Goal: Task Accomplishment & Management: Manage account settings

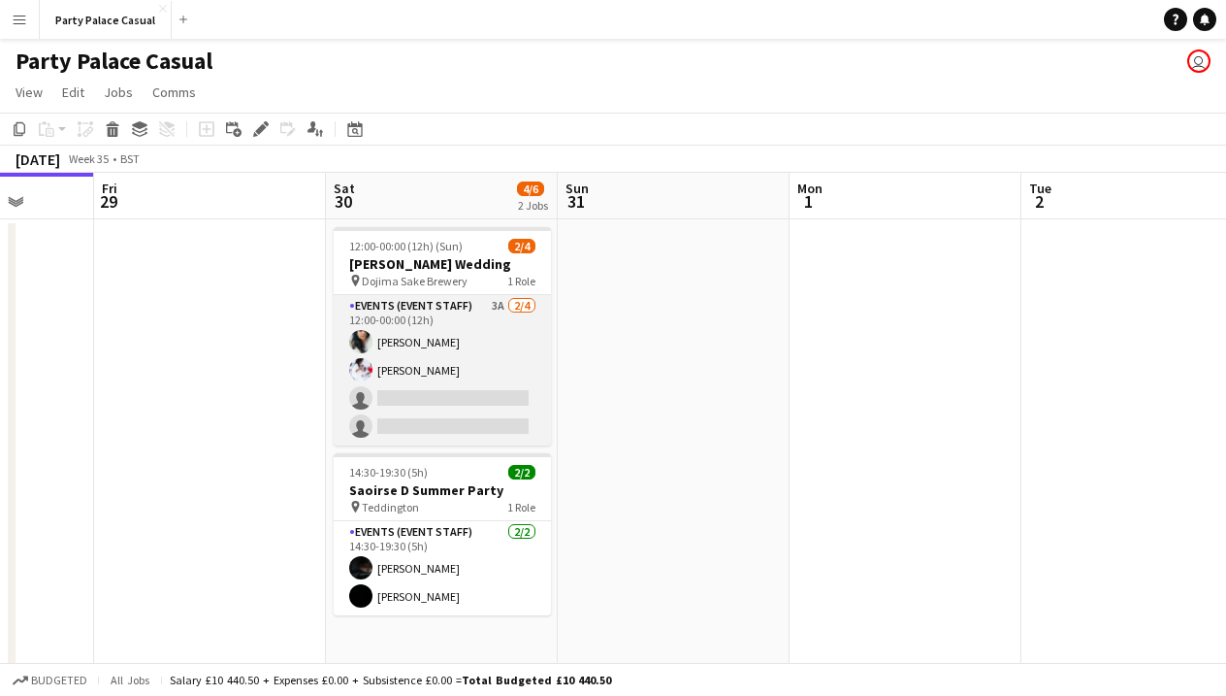
scroll to position [0, 597]
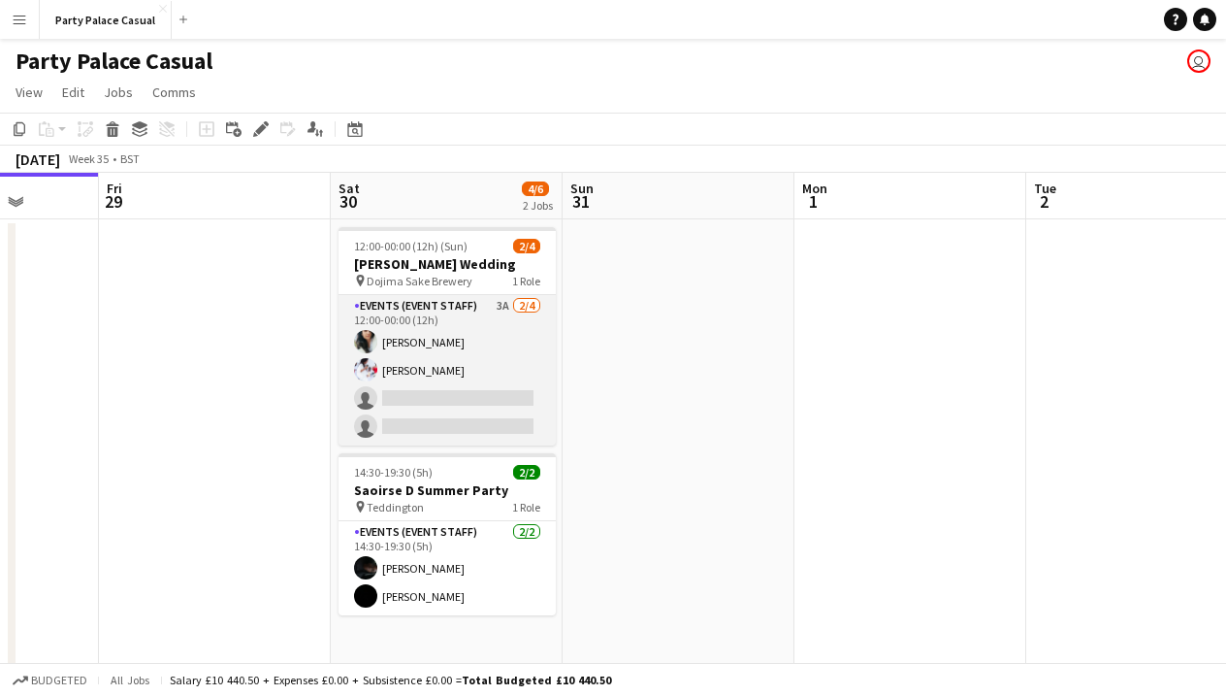
click at [473, 390] on app-card-role "Events (Event Staff) 3A [DATE] 12:00-00:00 (12h) [PERSON_NAME] [PERSON_NAME] si…" at bounding box center [447, 370] width 217 height 150
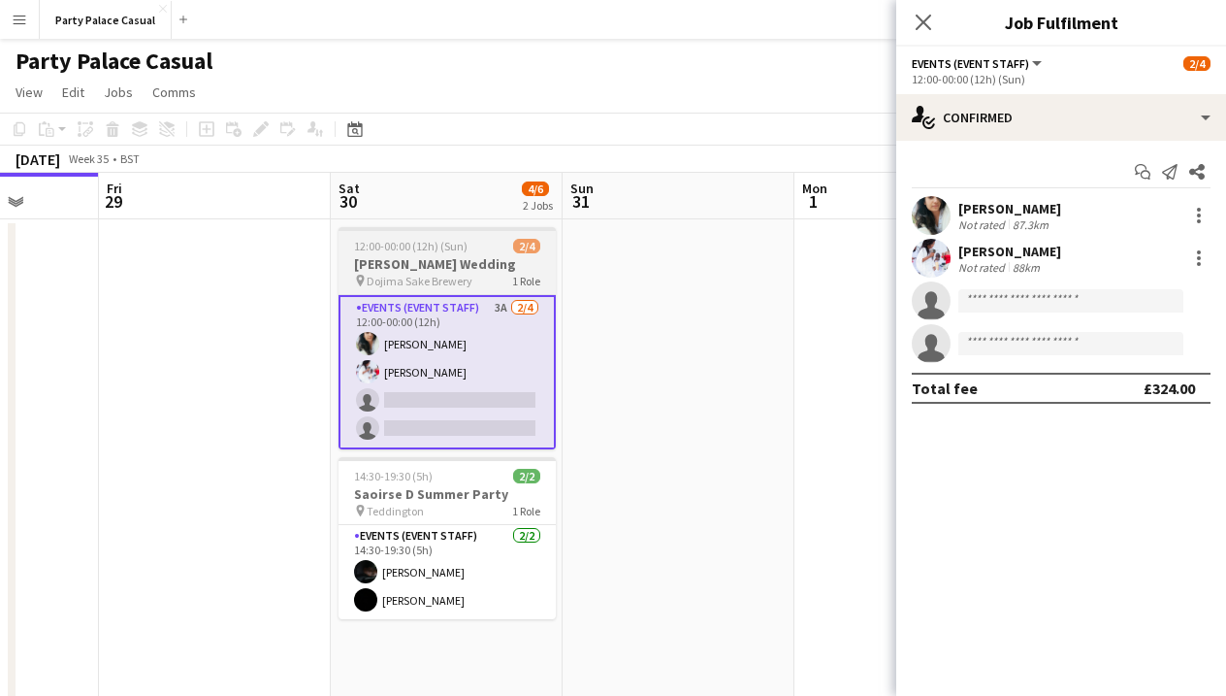
click at [429, 239] on span "12:00-00:00 (12h) (Sun)" at bounding box center [411, 246] width 114 height 15
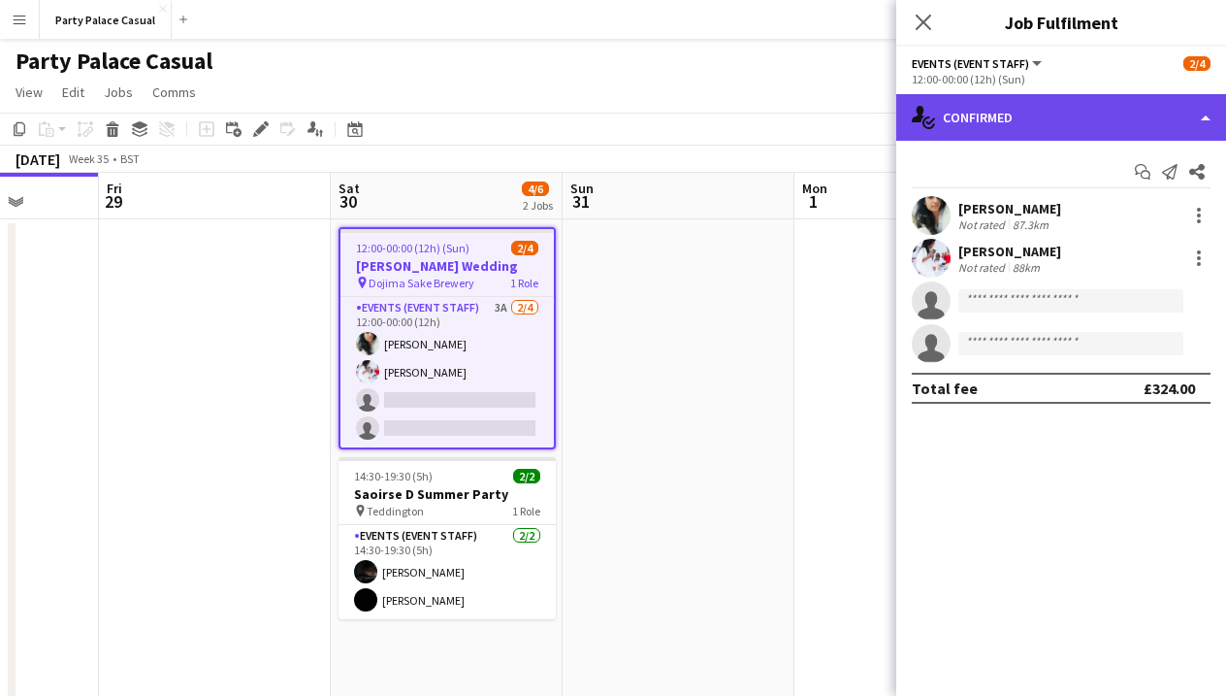
click at [1063, 113] on div "single-neutral-actions-check-2 Confirmed" at bounding box center [1061, 117] width 330 height 47
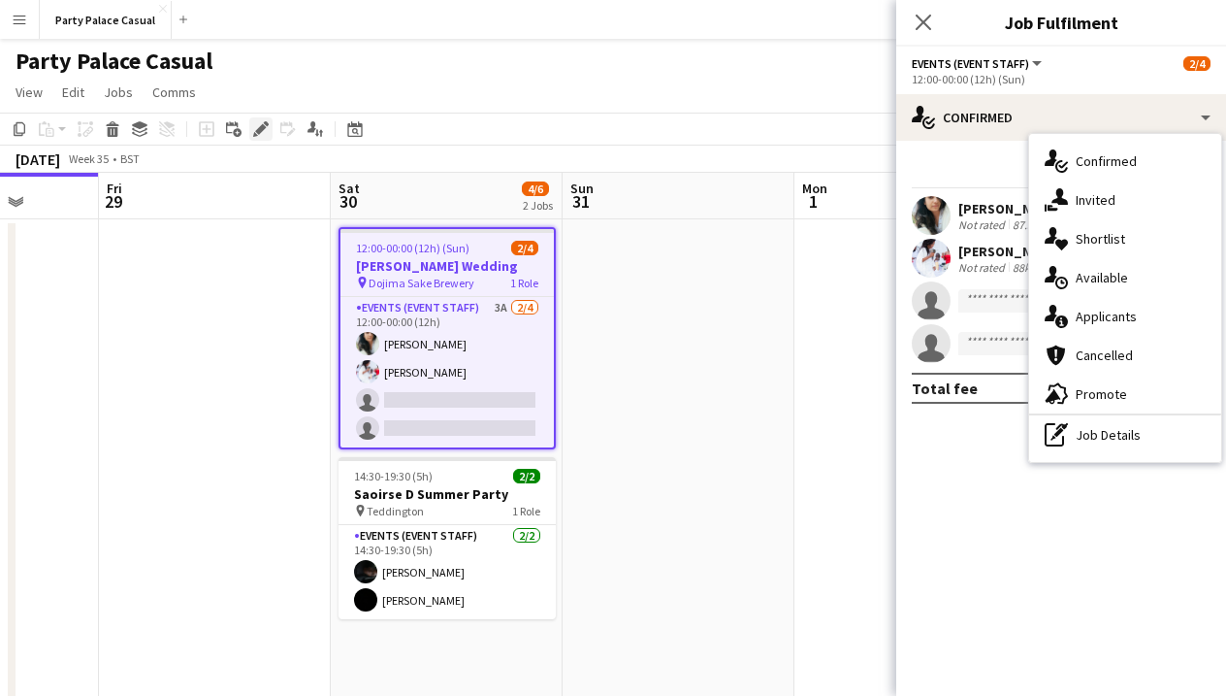
click at [262, 132] on icon "Edit" at bounding box center [261, 129] width 16 height 16
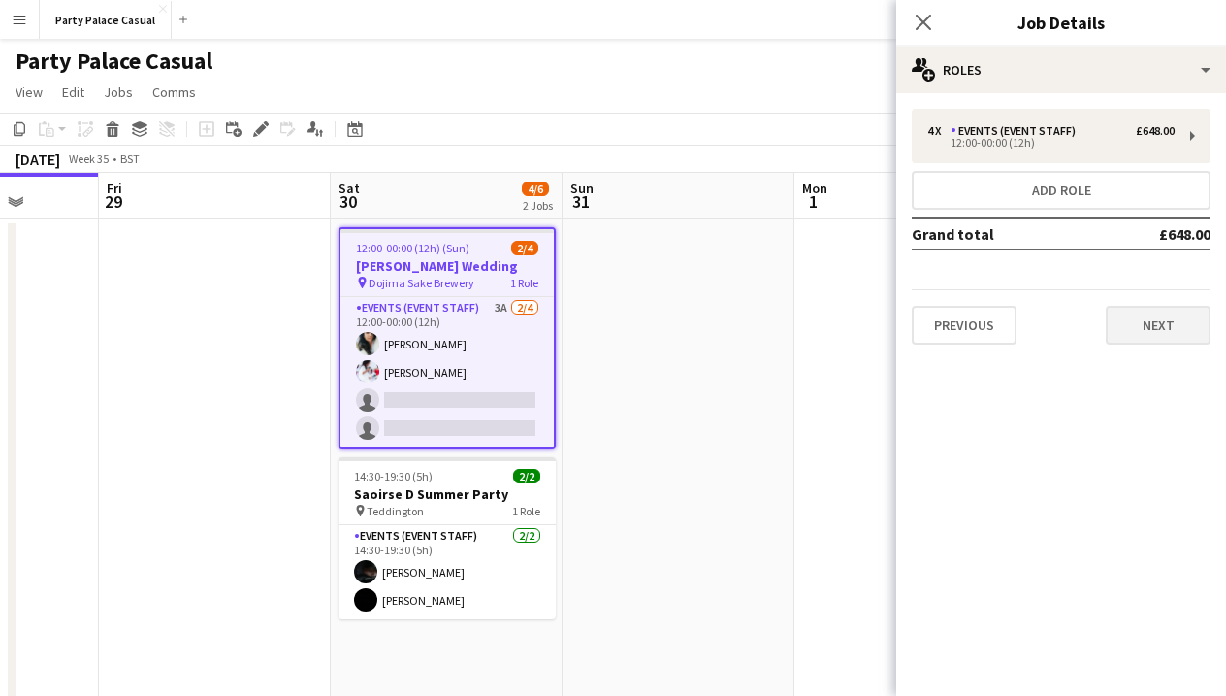
click at [1119, 322] on button "Next" at bounding box center [1158, 325] width 105 height 39
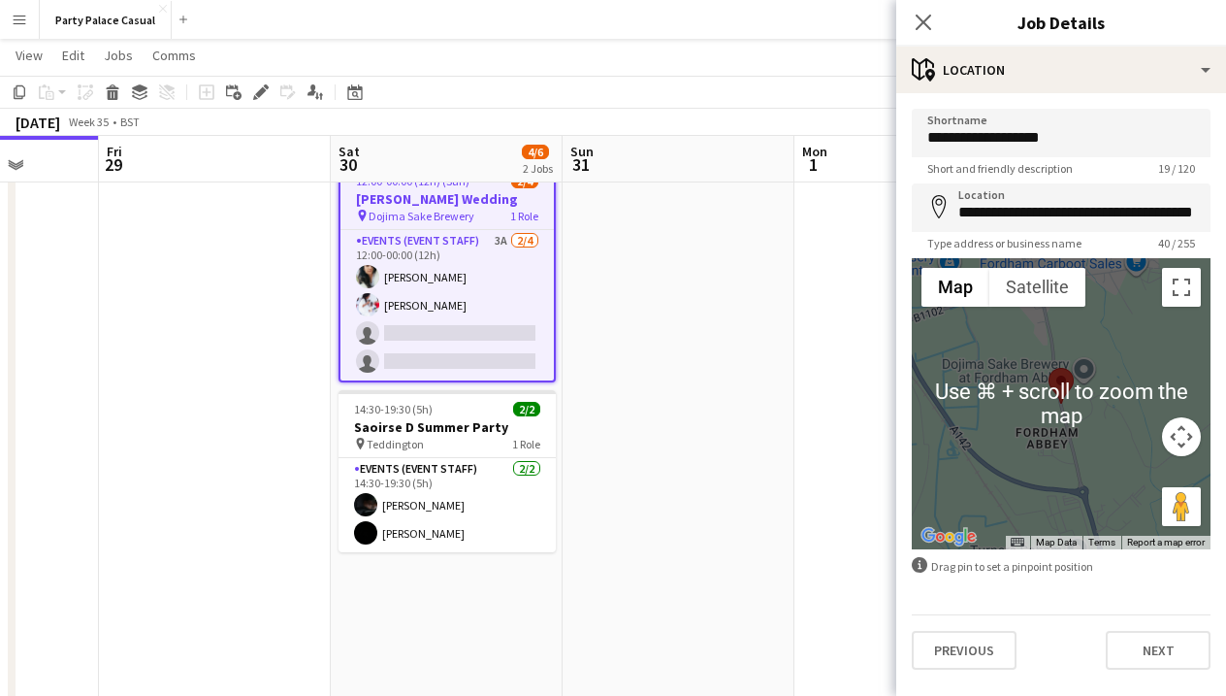
scroll to position [65, 0]
click at [1173, 667] on button "Next" at bounding box center [1158, 650] width 105 height 39
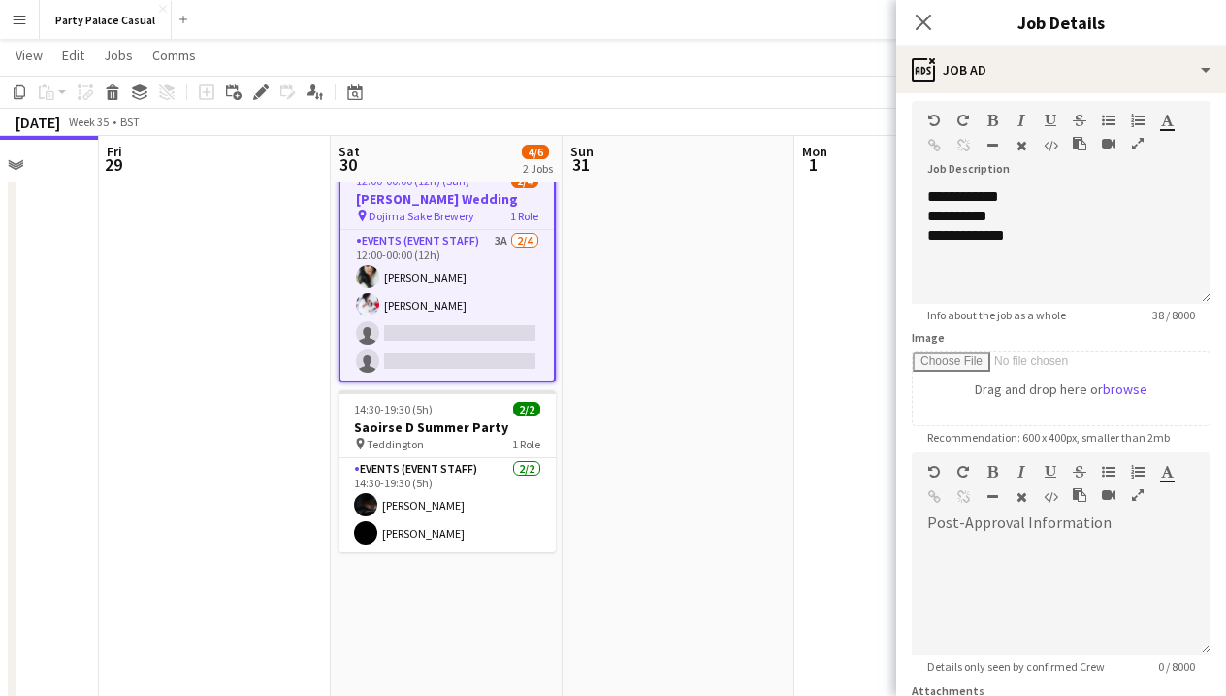
scroll to position [120, 0]
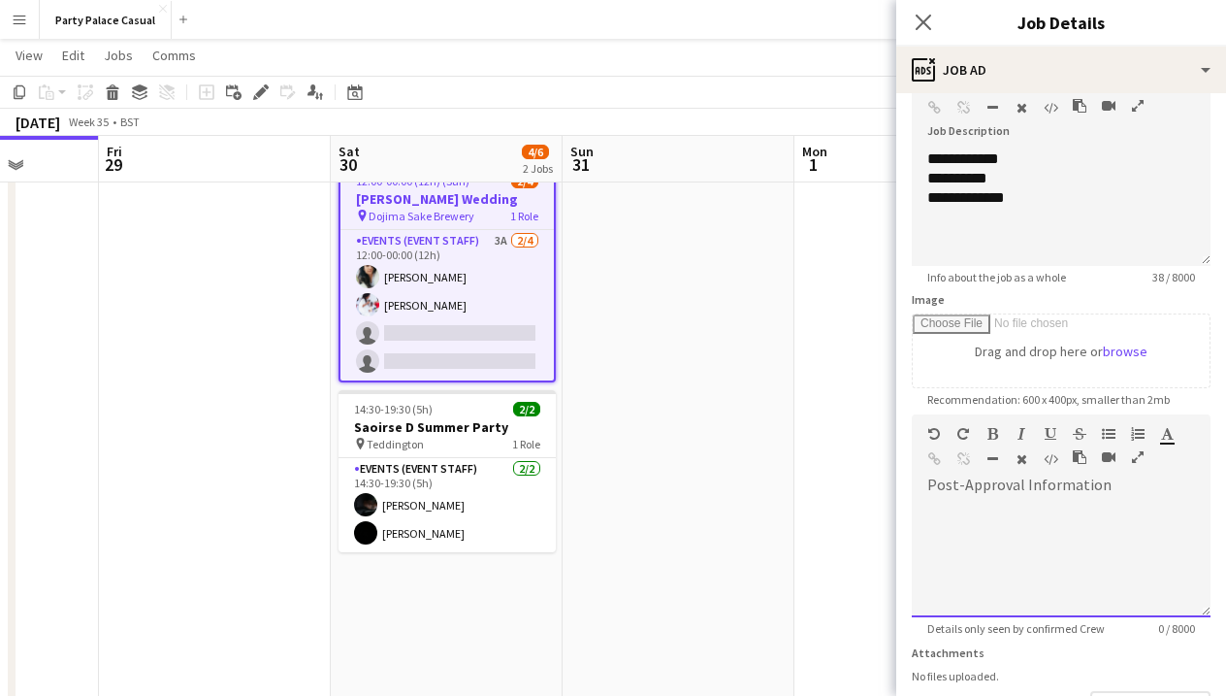
click at [1121, 567] on div at bounding box center [1061, 559] width 299 height 116
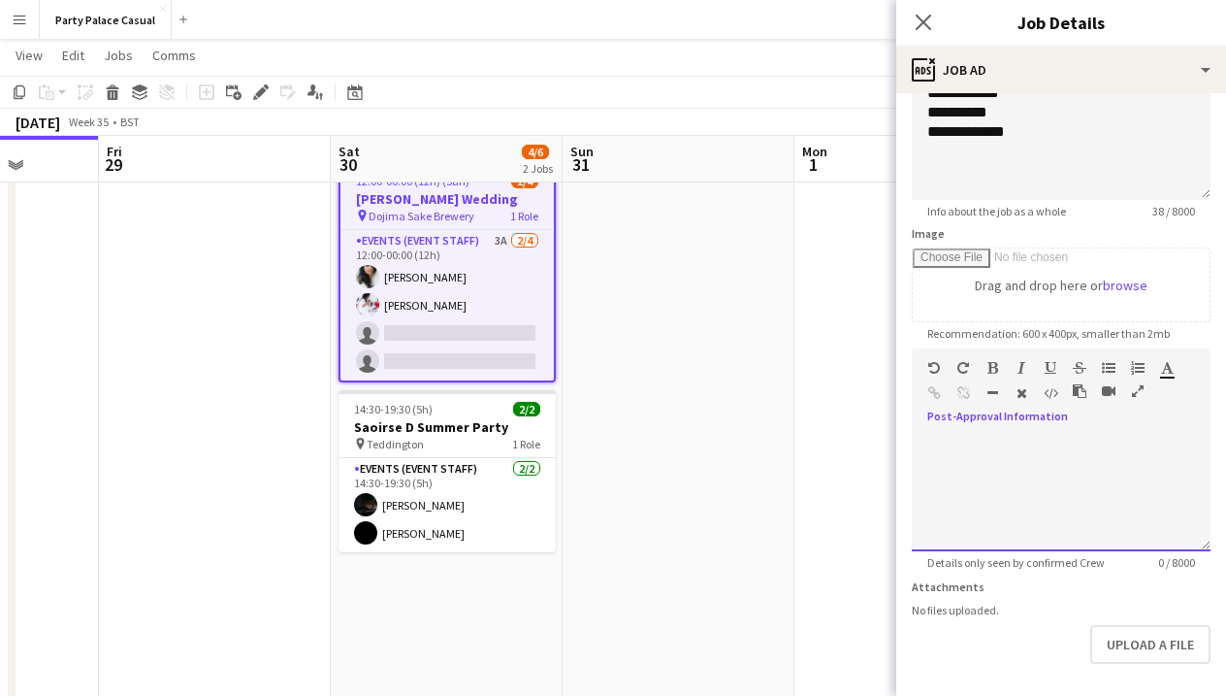
scroll to position [199, 0]
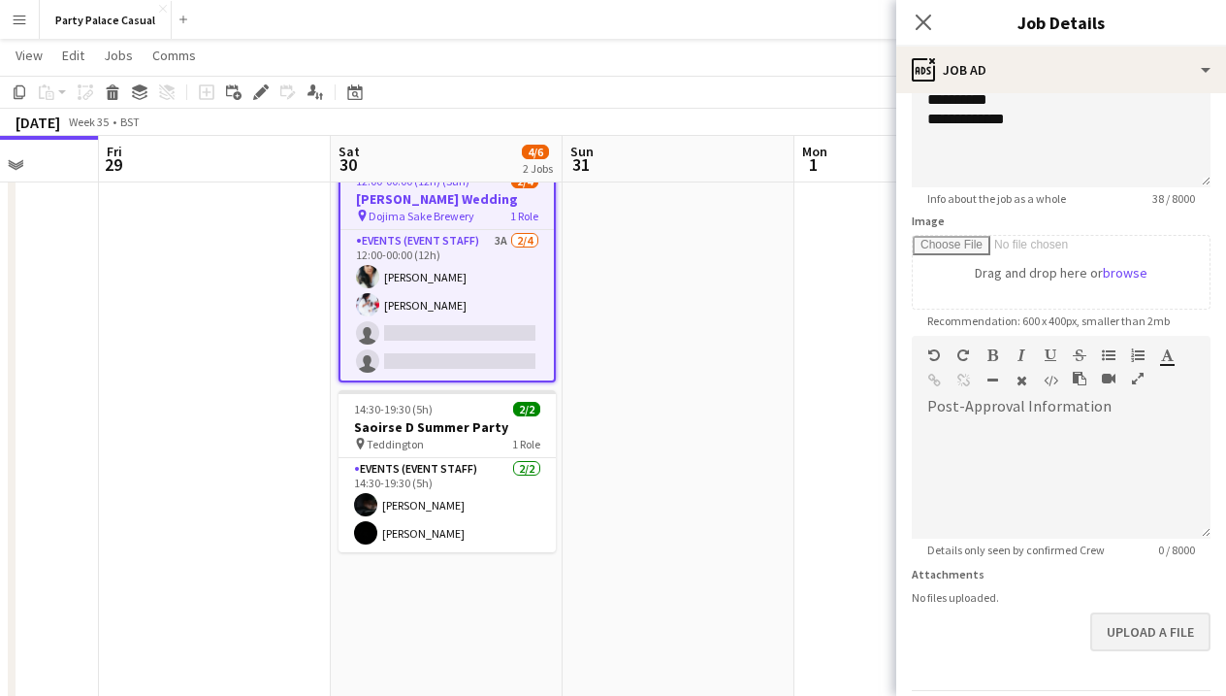
click at [1183, 626] on button "Upload a file" at bounding box center [1151, 631] width 120 height 39
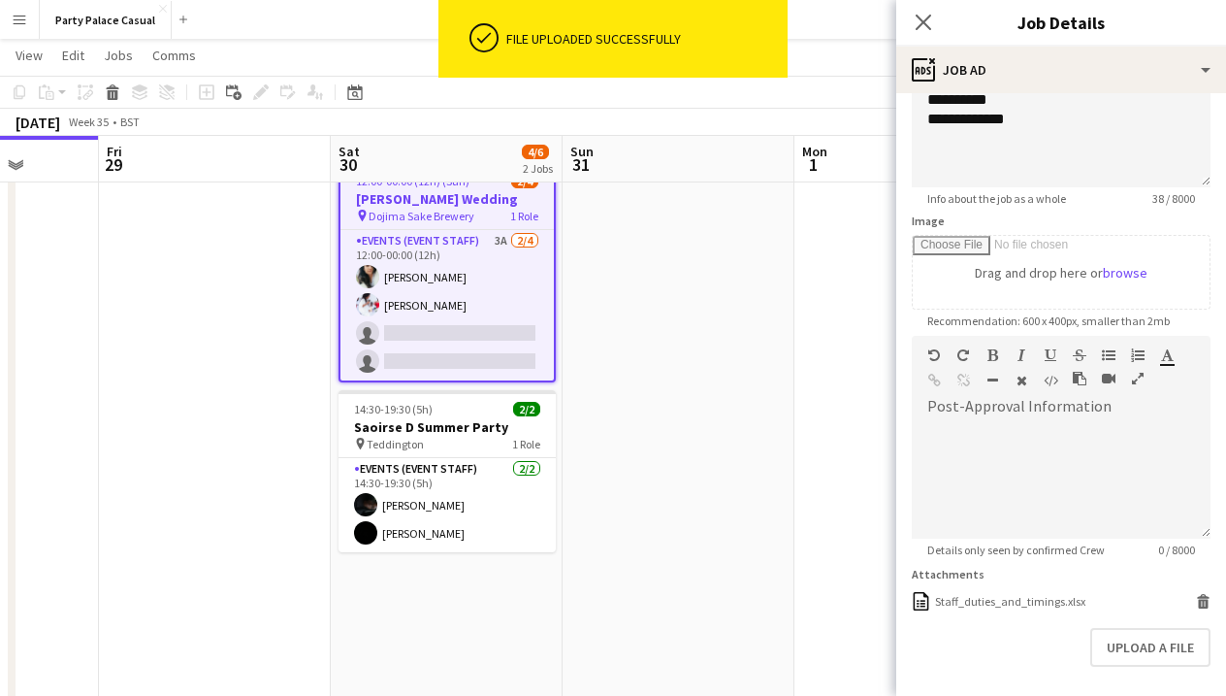
scroll to position [279, 0]
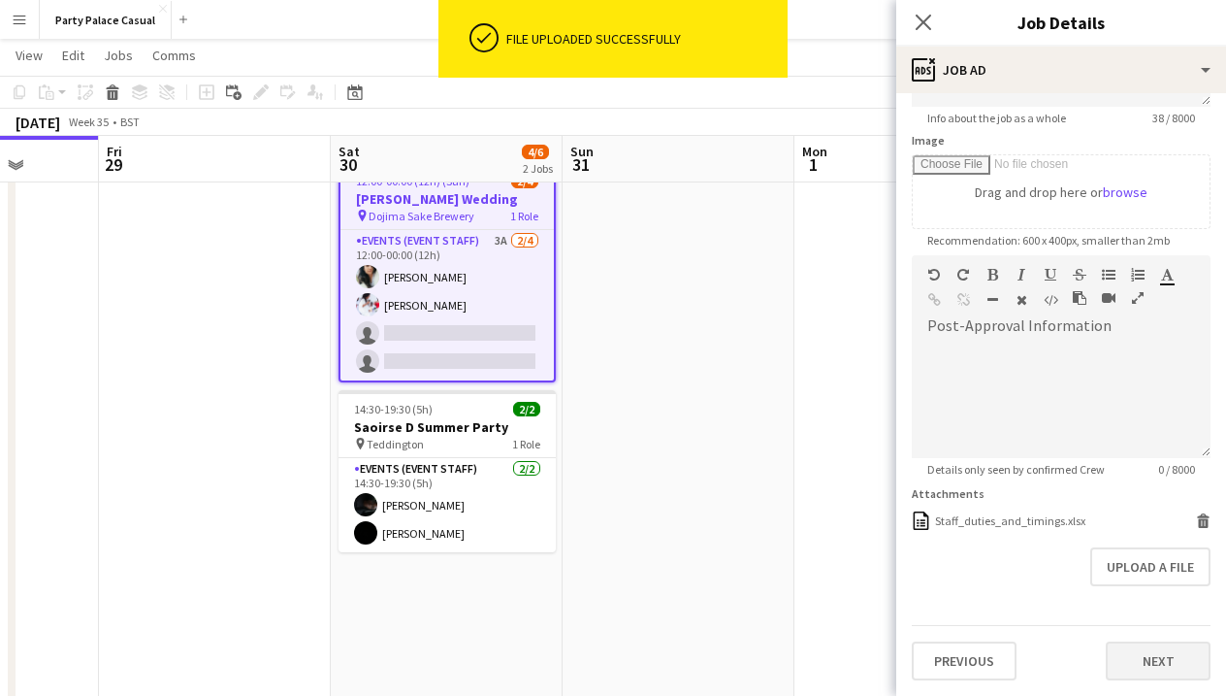
click at [1171, 674] on button "Next" at bounding box center [1158, 660] width 105 height 39
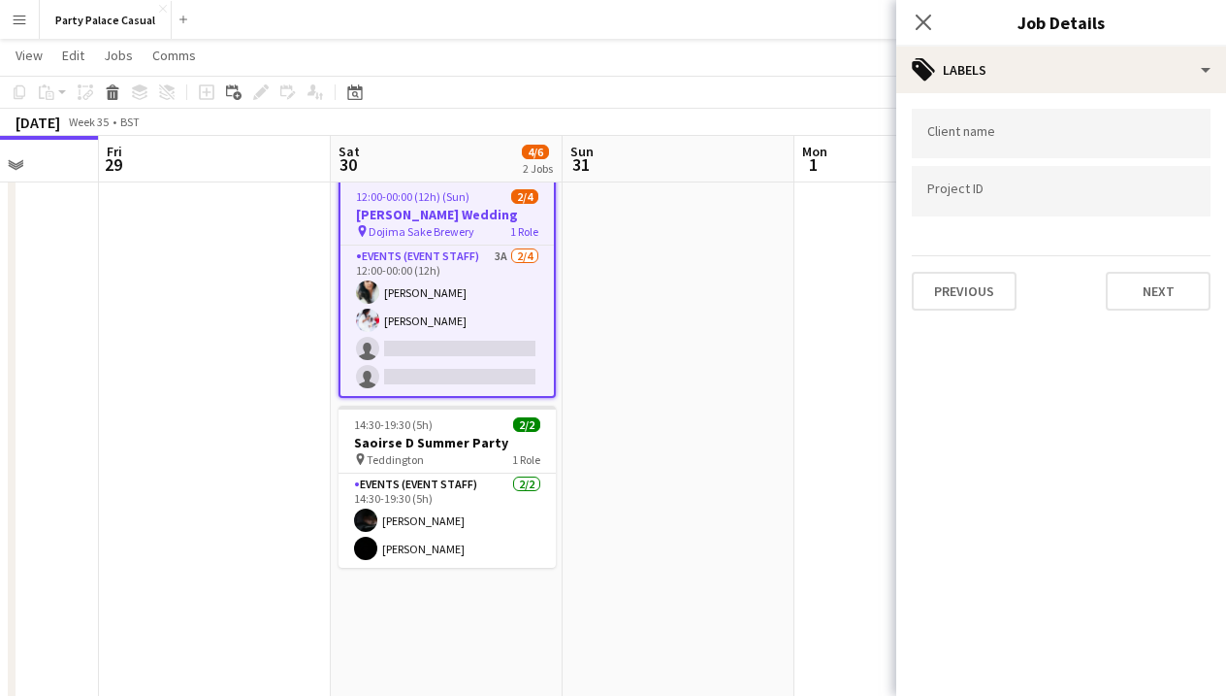
scroll to position [0, 0]
click at [1153, 293] on button "Next" at bounding box center [1158, 291] width 105 height 39
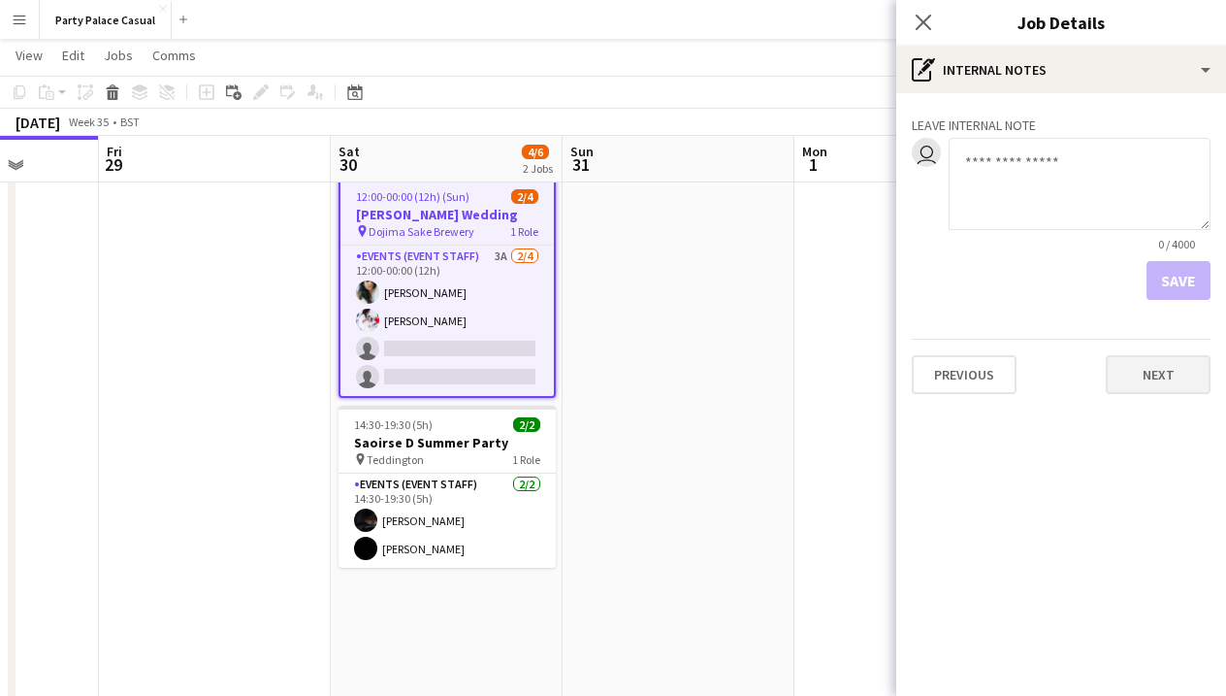
click at [1156, 373] on button "Next" at bounding box center [1158, 374] width 105 height 39
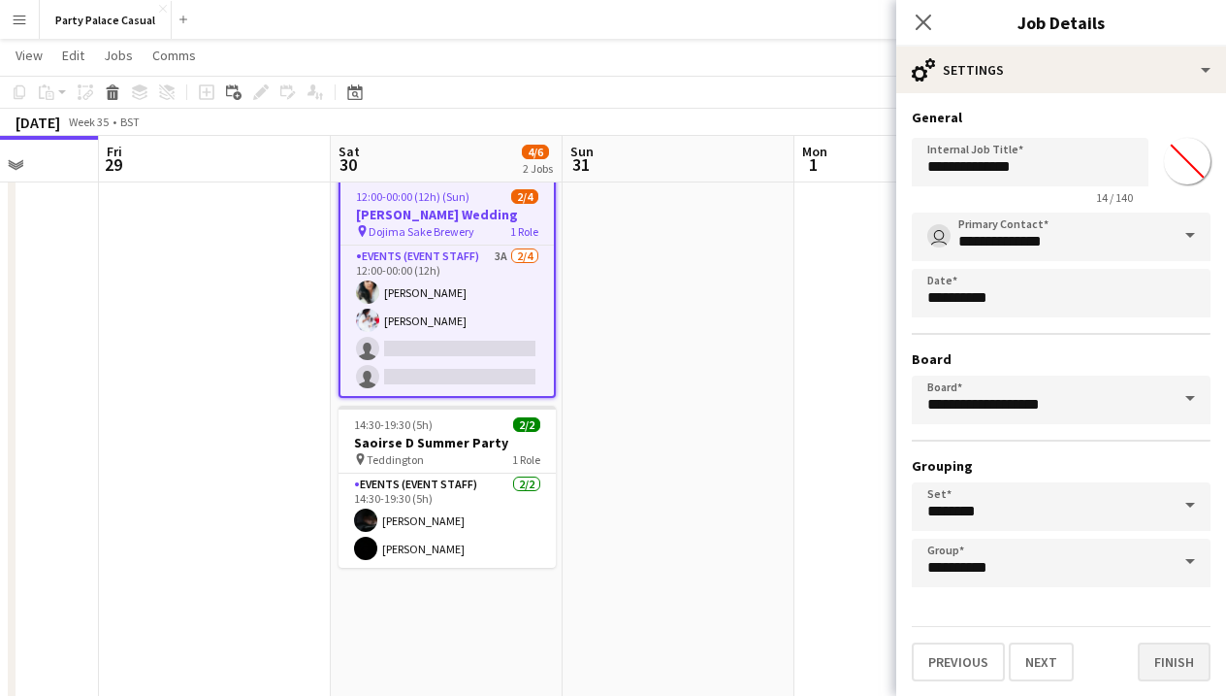
click at [1166, 664] on button "Finish" at bounding box center [1174, 661] width 73 height 39
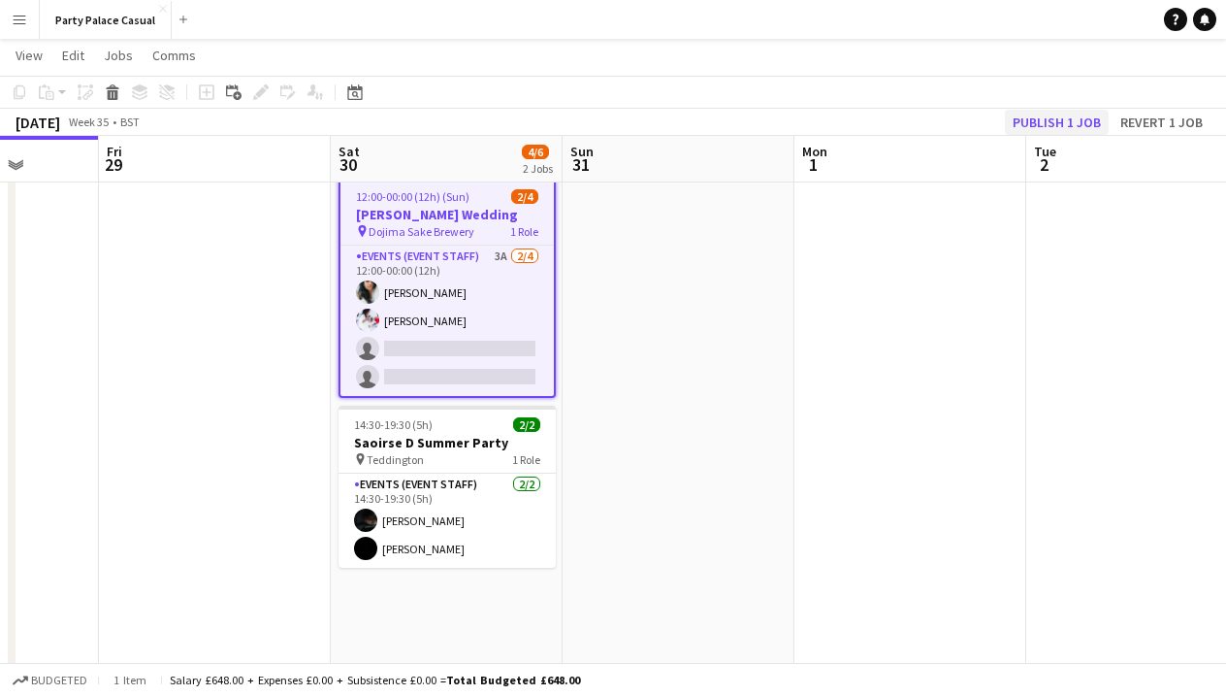
click at [1072, 118] on button "Publish 1 job" at bounding box center [1057, 122] width 104 height 25
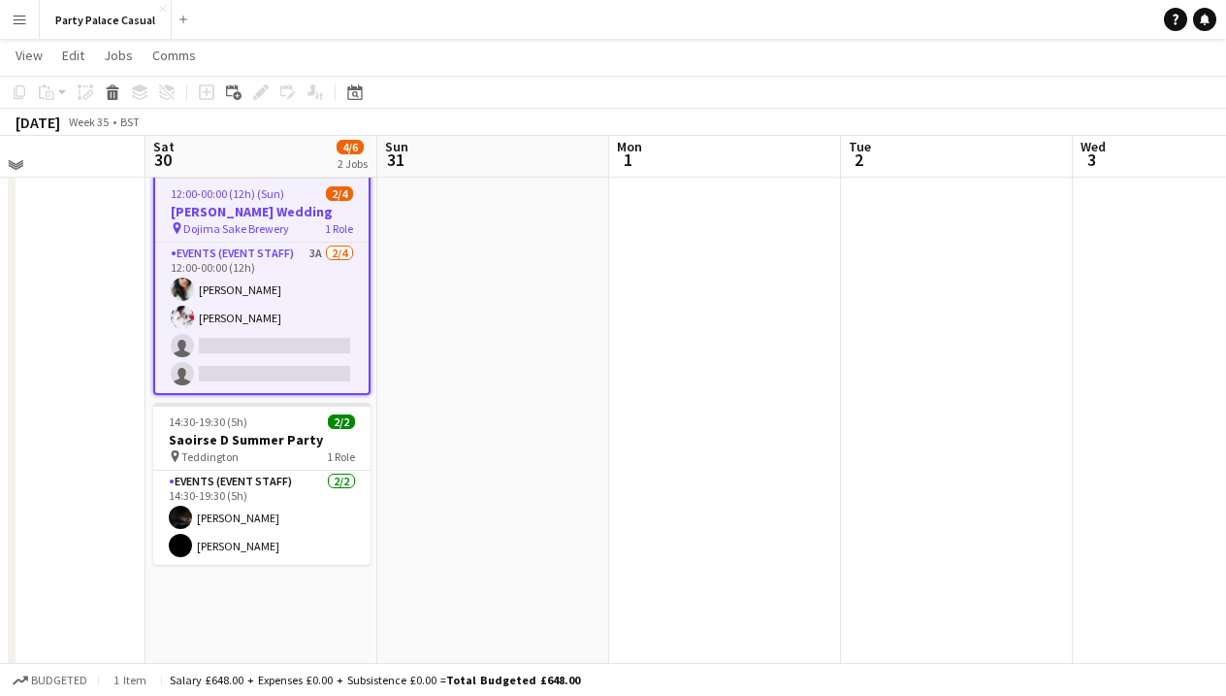
scroll to position [48, 0]
